Goal: Navigation & Orientation: Find specific page/section

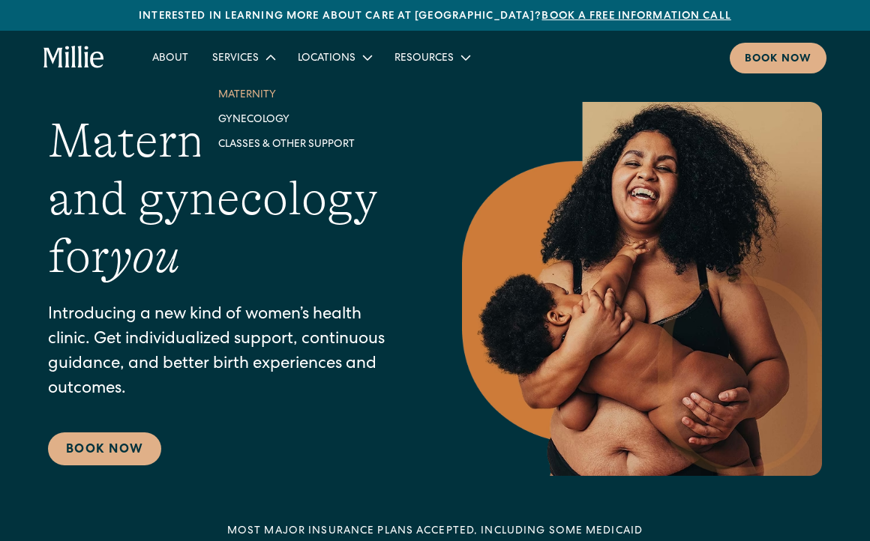
click at [241, 103] on link "Maternity" at bounding box center [286, 94] width 160 height 25
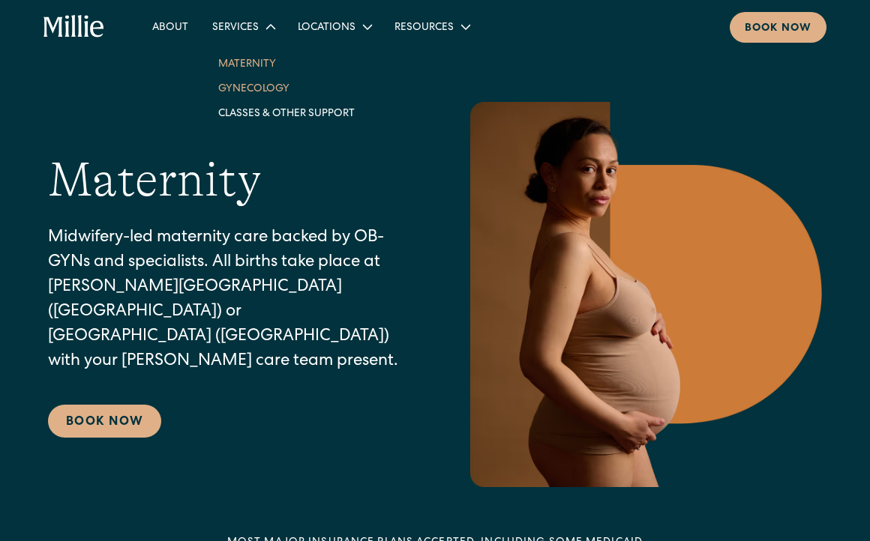
click at [233, 88] on link "Gynecology" at bounding box center [286, 88] width 160 height 25
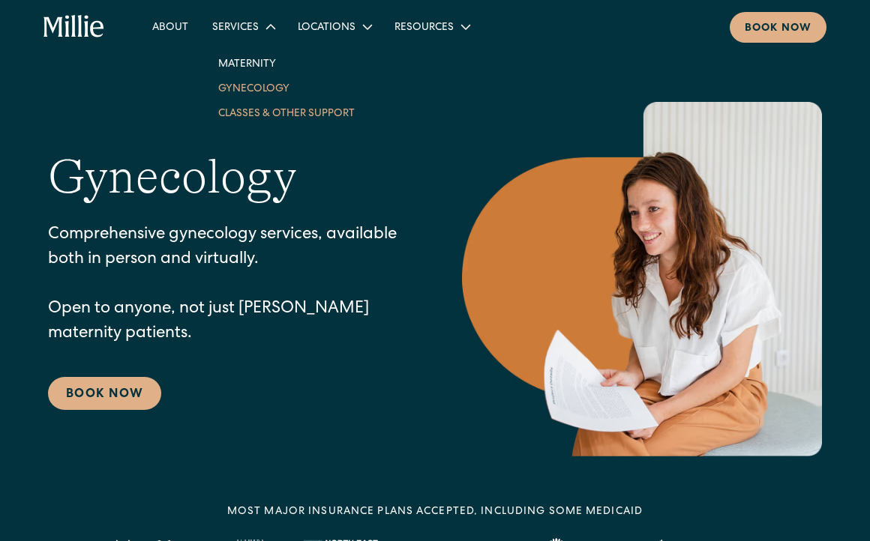
click at [237, 114] on link "Classes & Other Support" at bounding box center [286, 112] width 160 height 25
